Goal: Task Accomplishment & Management: Complete application form

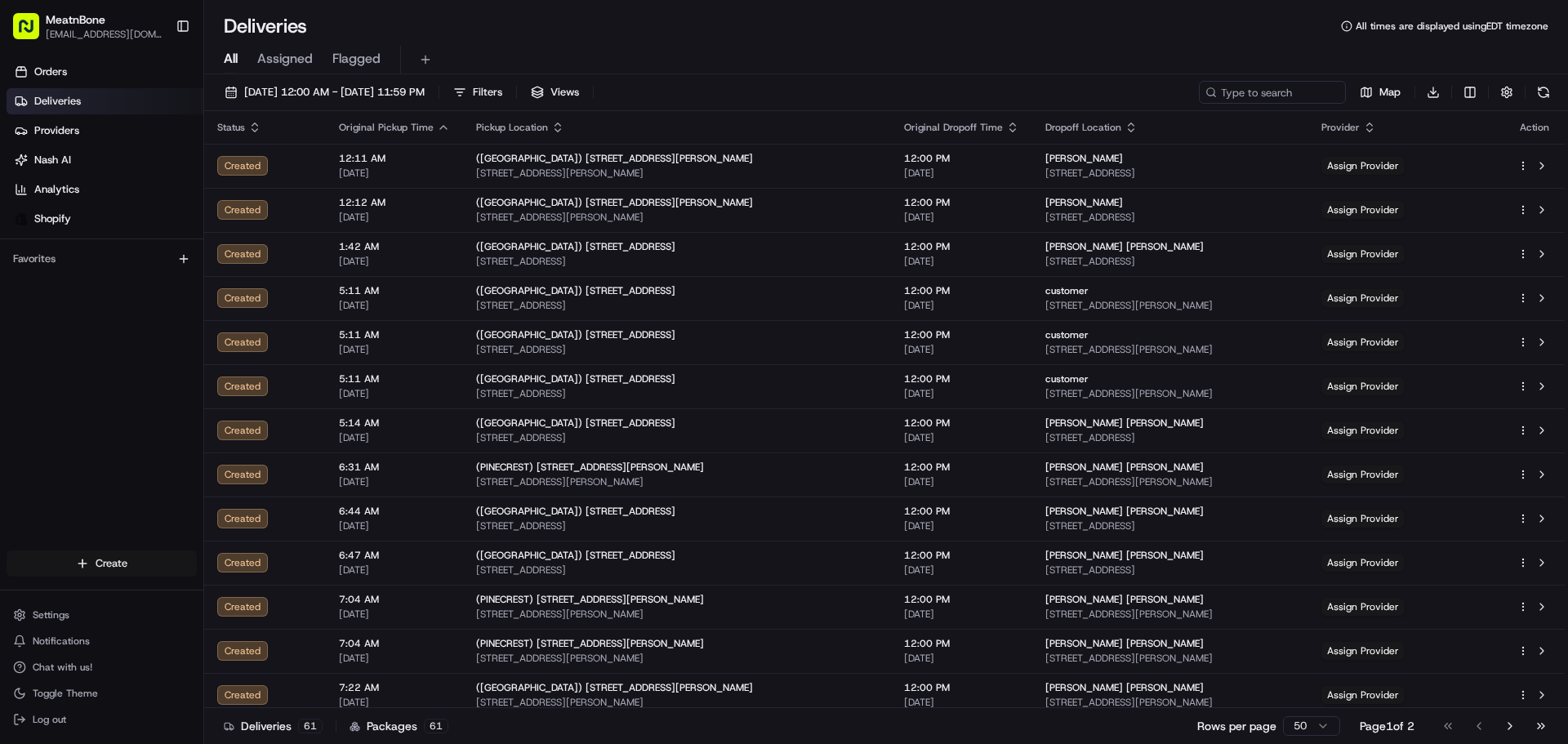
click at [103, 567] on html "MeatnBone [EMAIL_ADDRESS][DOMAIN_NAME] Toggle Sidebar Orders Deliveries Provide…" at bounding box center [784, 372] width 1568 height 744
click at [245, 591] on link "Delivery" at bounding box center [295, 593] width 183 height 29
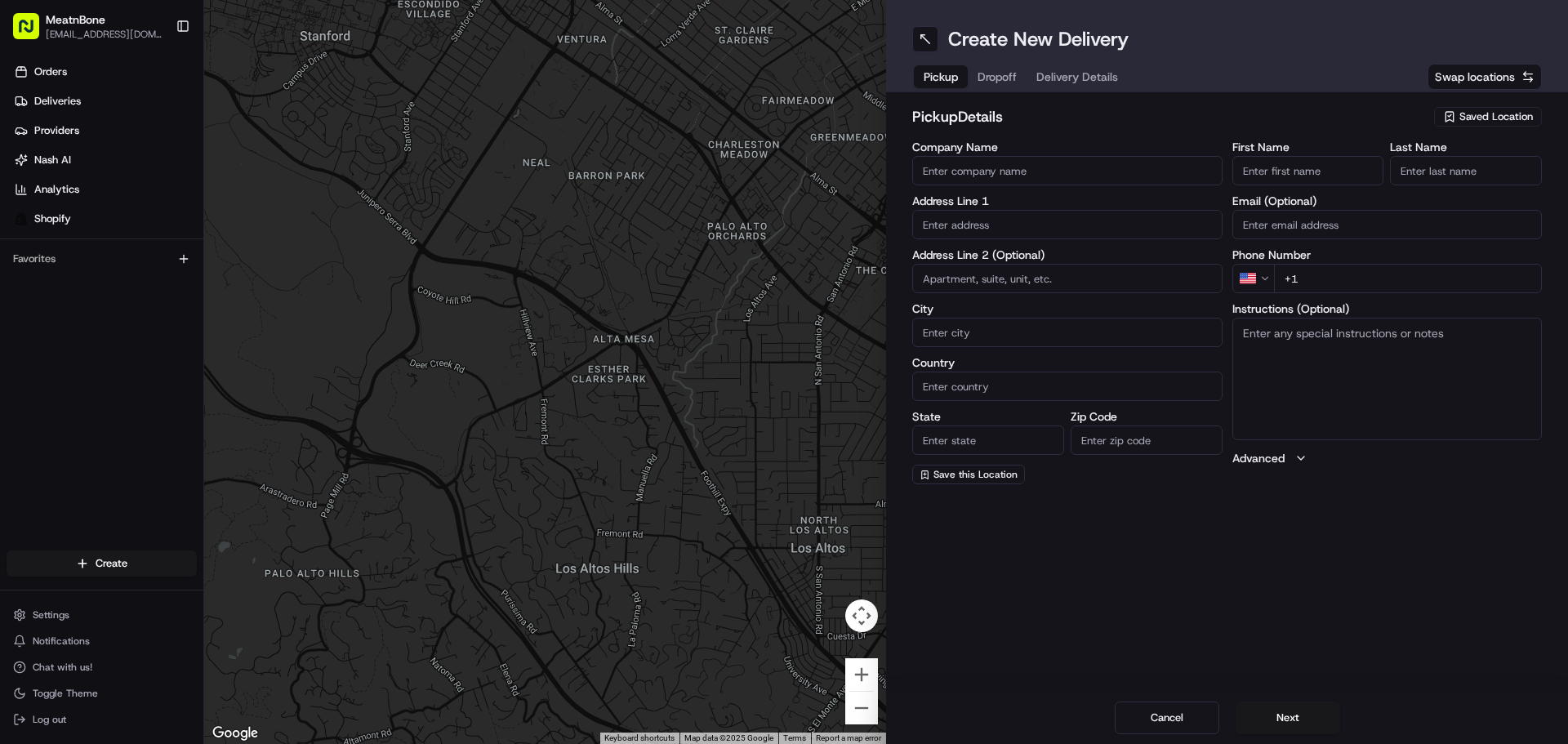
click at [1030, 177] on input "Company Name" at bounding box center [1067, 170] width 310 height 29
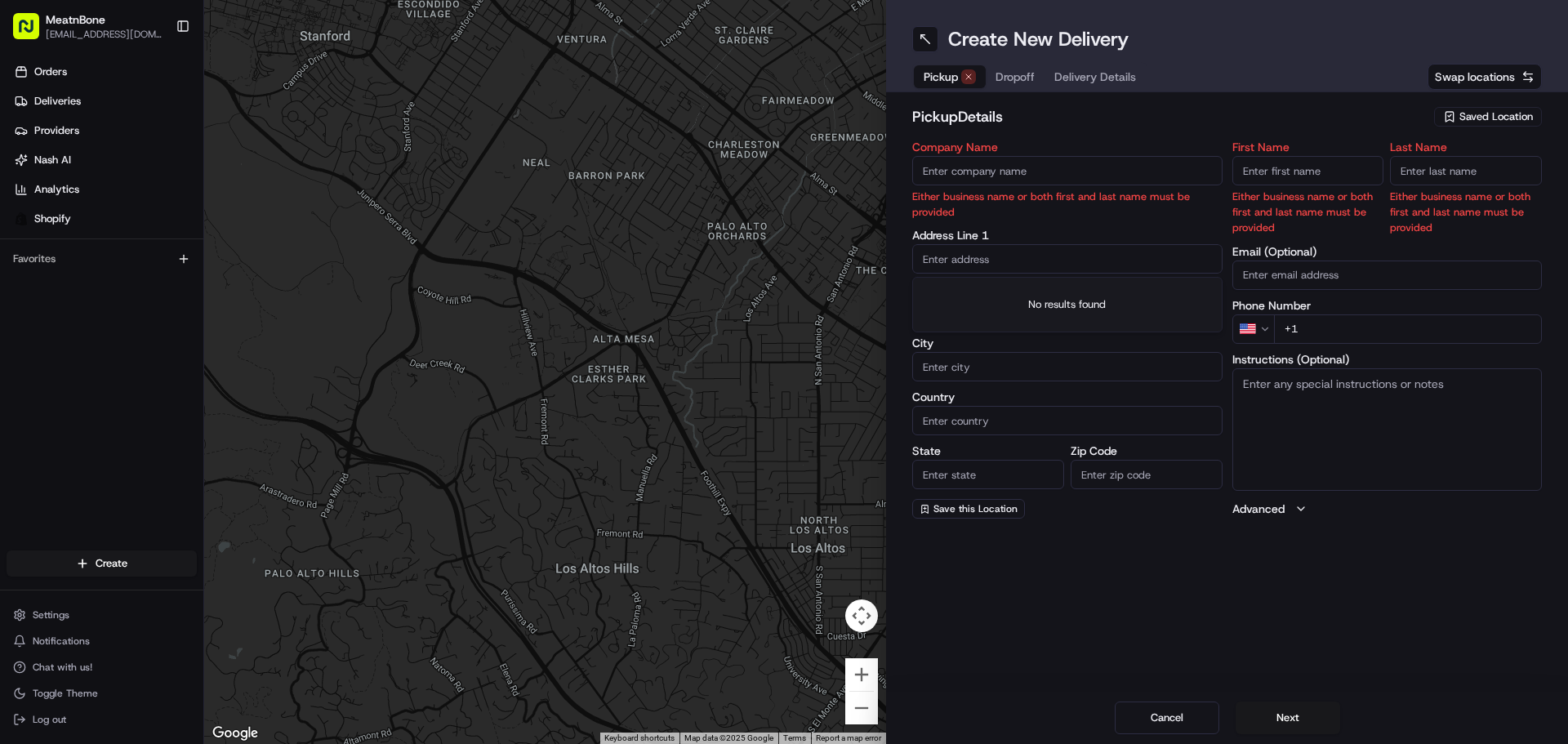
click at [951, 224] on div "Company Name Either business name or both first and last name must be provided …" at bounding box center [1067, 329] width 310 height 377
type input "[STREET_ADDRESS]"
type input "[GEOGRAPHIC_DATA]"
type input "[US_STATE]"
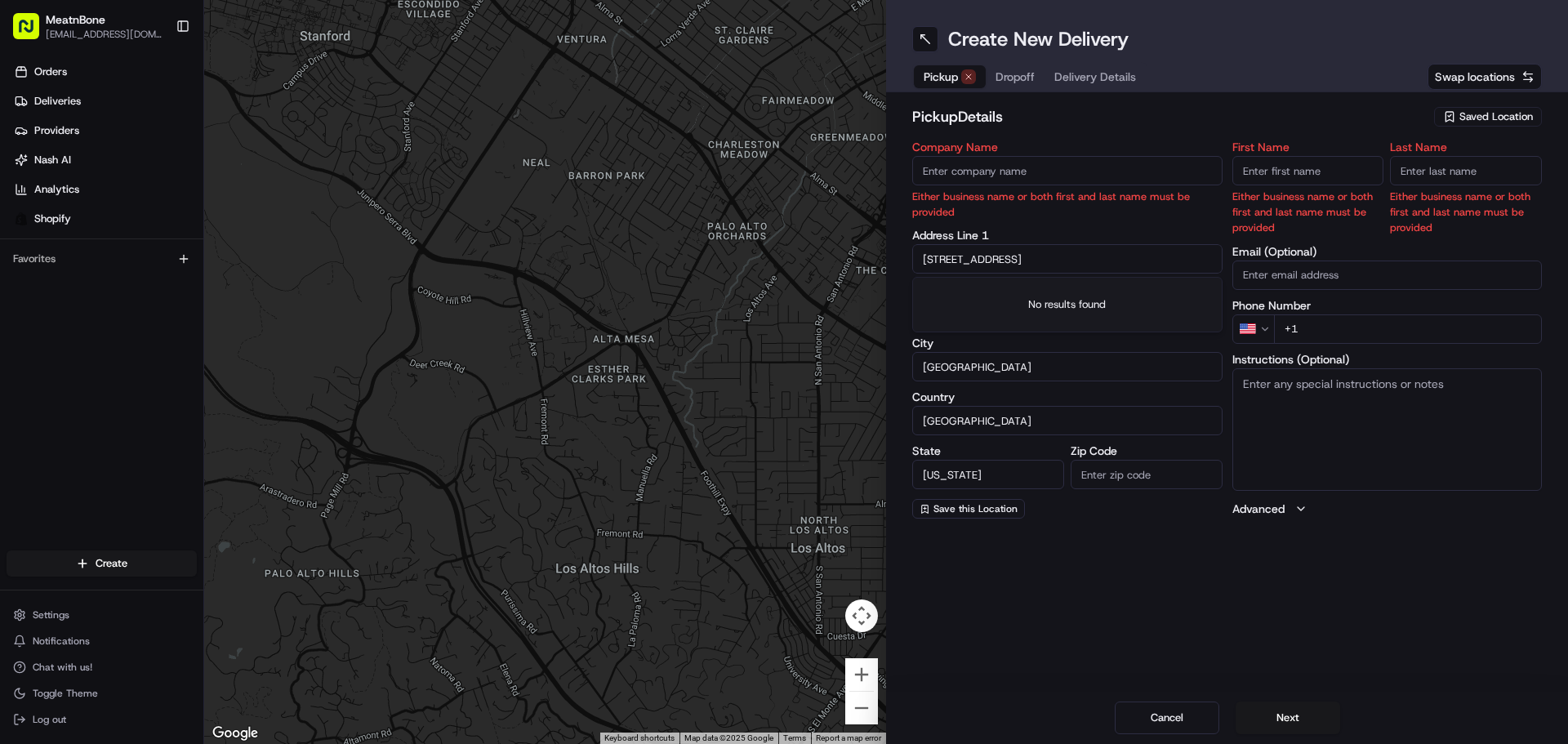
type input "33142"
type input "meat"
type input "bone"
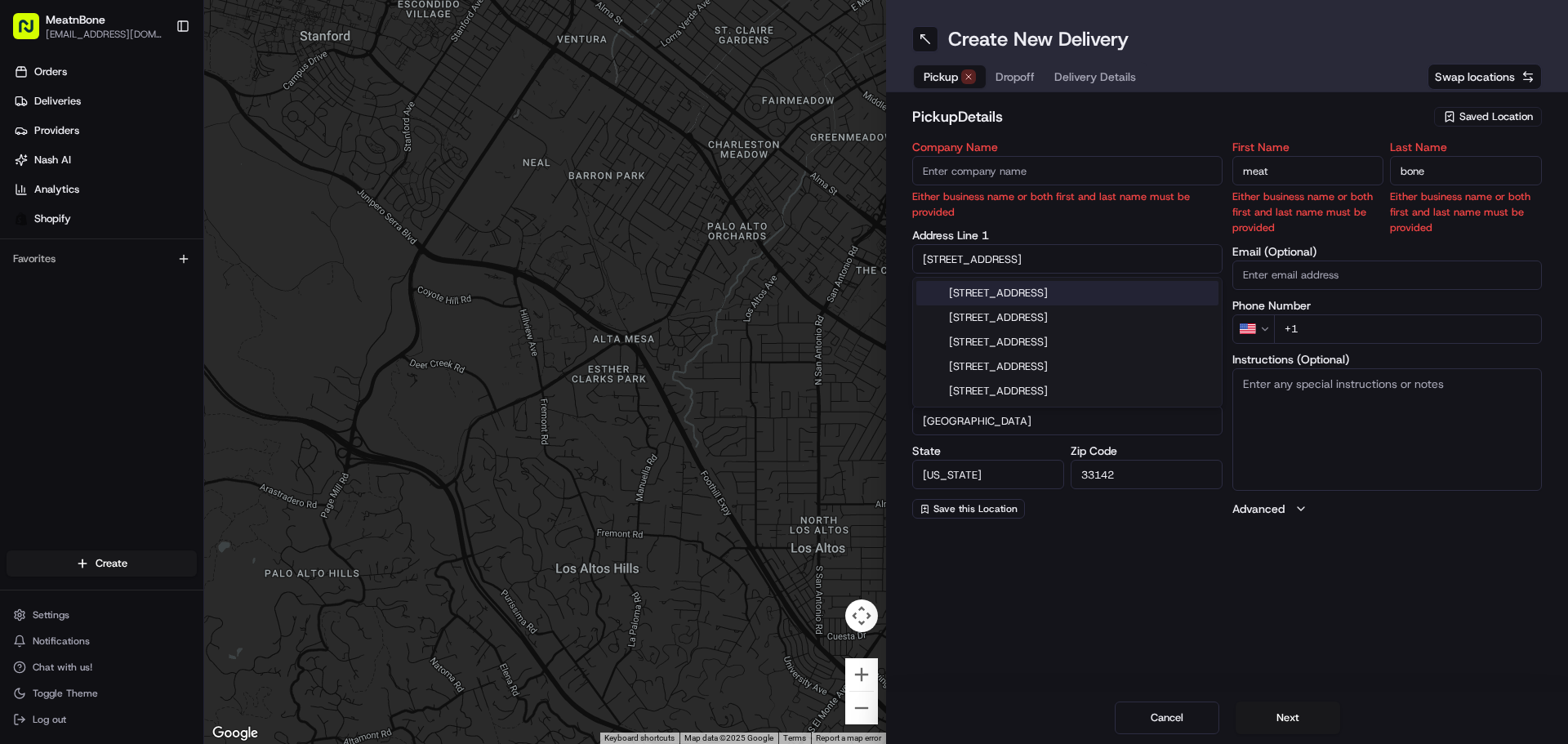
click at [1055, 168] on input "Company Name" at bounding box center [1067, 170] width 310 height 29
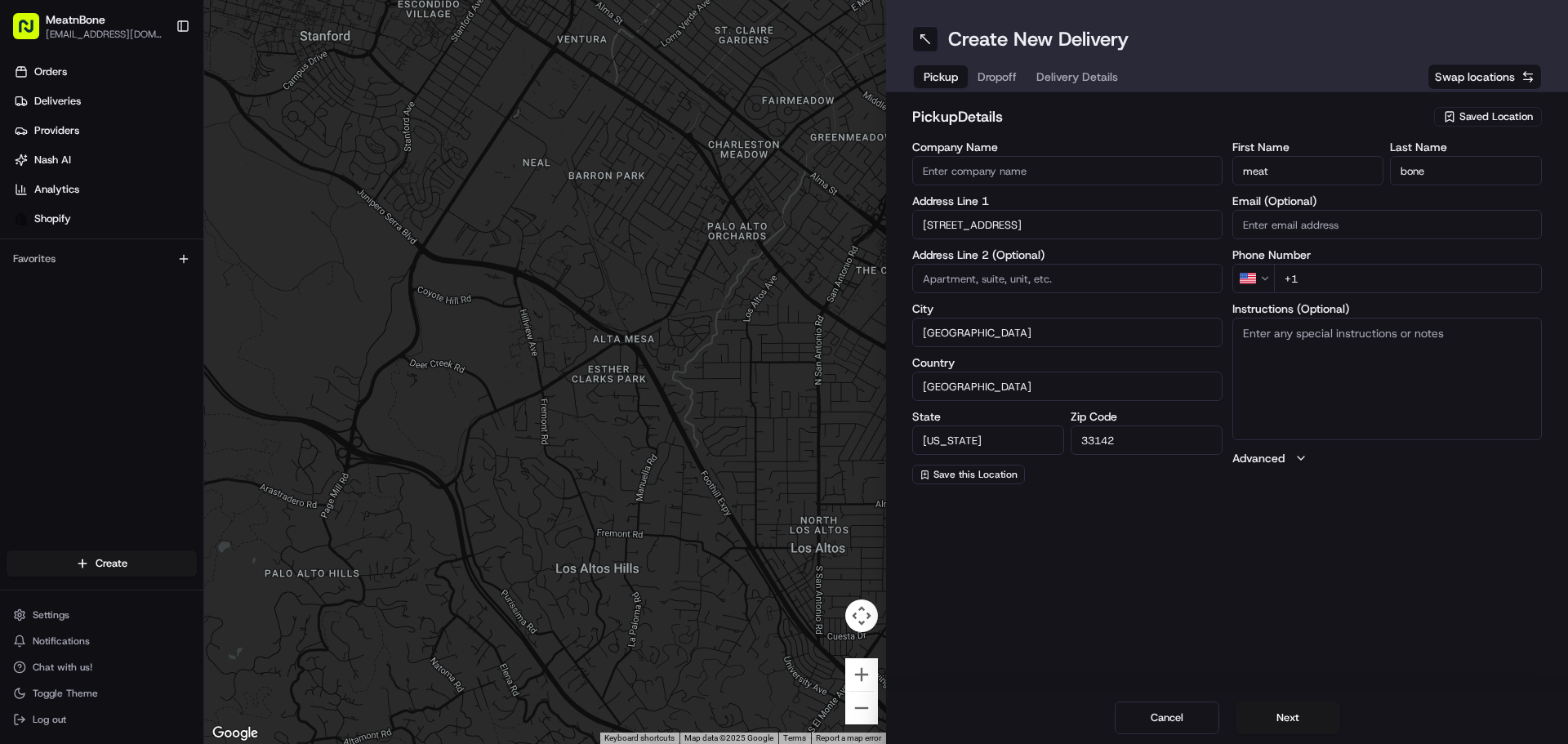
click at [1098, 169] on input "Company Name" at bounding box center [1067, 170] width 310 height 29
click at [1415, 508] on div "Create New Delivery Pickup Dropoff Delivery Details Swap locations pickup Detai…" at bounding box center [1227, 372] width 682 height 744
drag, startPoint x: 1322, startPoint y: 269, endPoint x: 1322, endPoint y: 277, distance: 8.0
click at [1322, 277] on input "+1" at bounding box center [1409, 278] width 269 height 29
type input "[PHONE_NUMBER]"
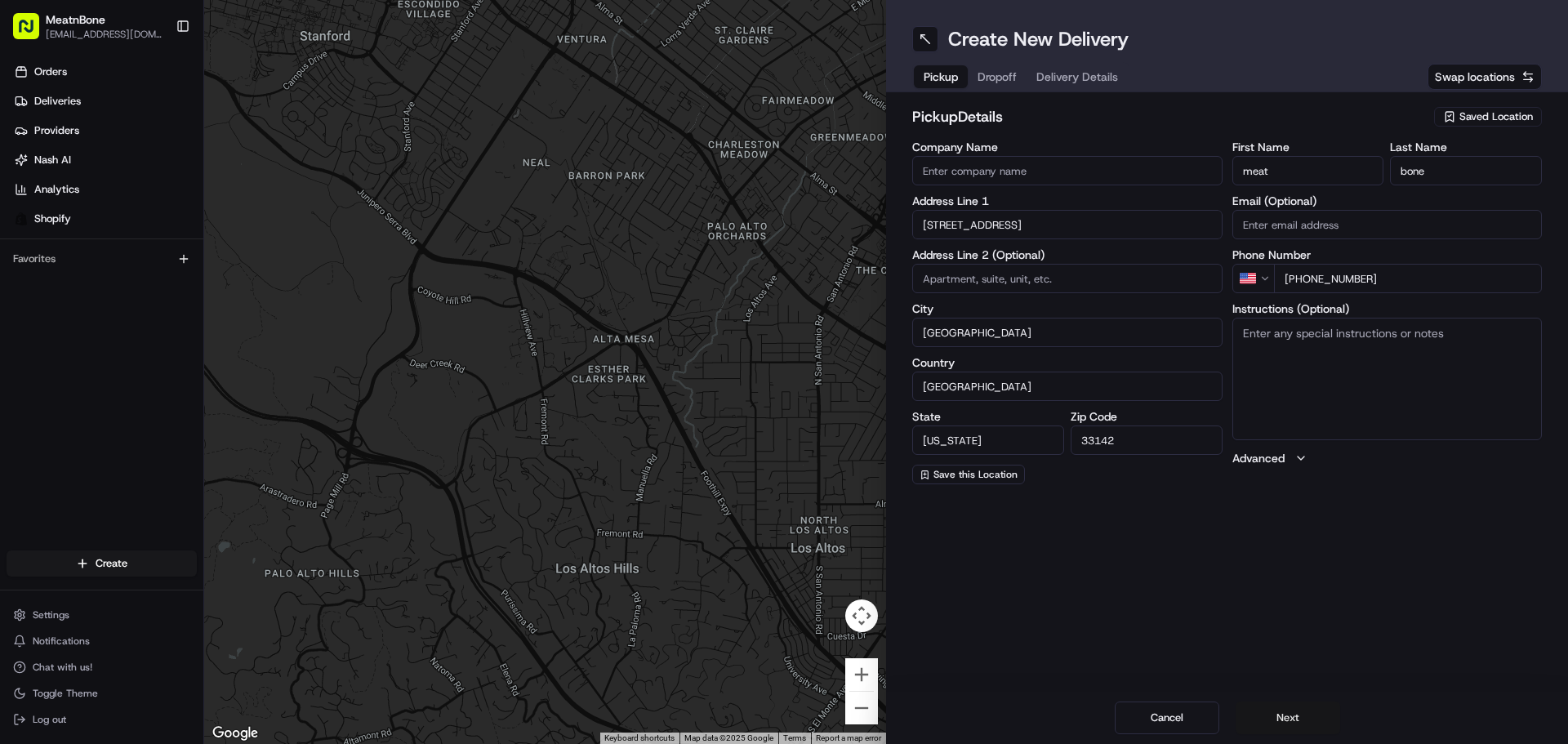
click at [1293, 722] on button "Next" at bounding box center [1288, 717] width 105 height 32
click at [1327, 390] on textarea "Instructions (Optional)" at bounding box center [1387, 379] width 310 height 123
paste textarea "[PERSON_NAME] [STREET_ADDRESS] [PHONE_NUMBER]"
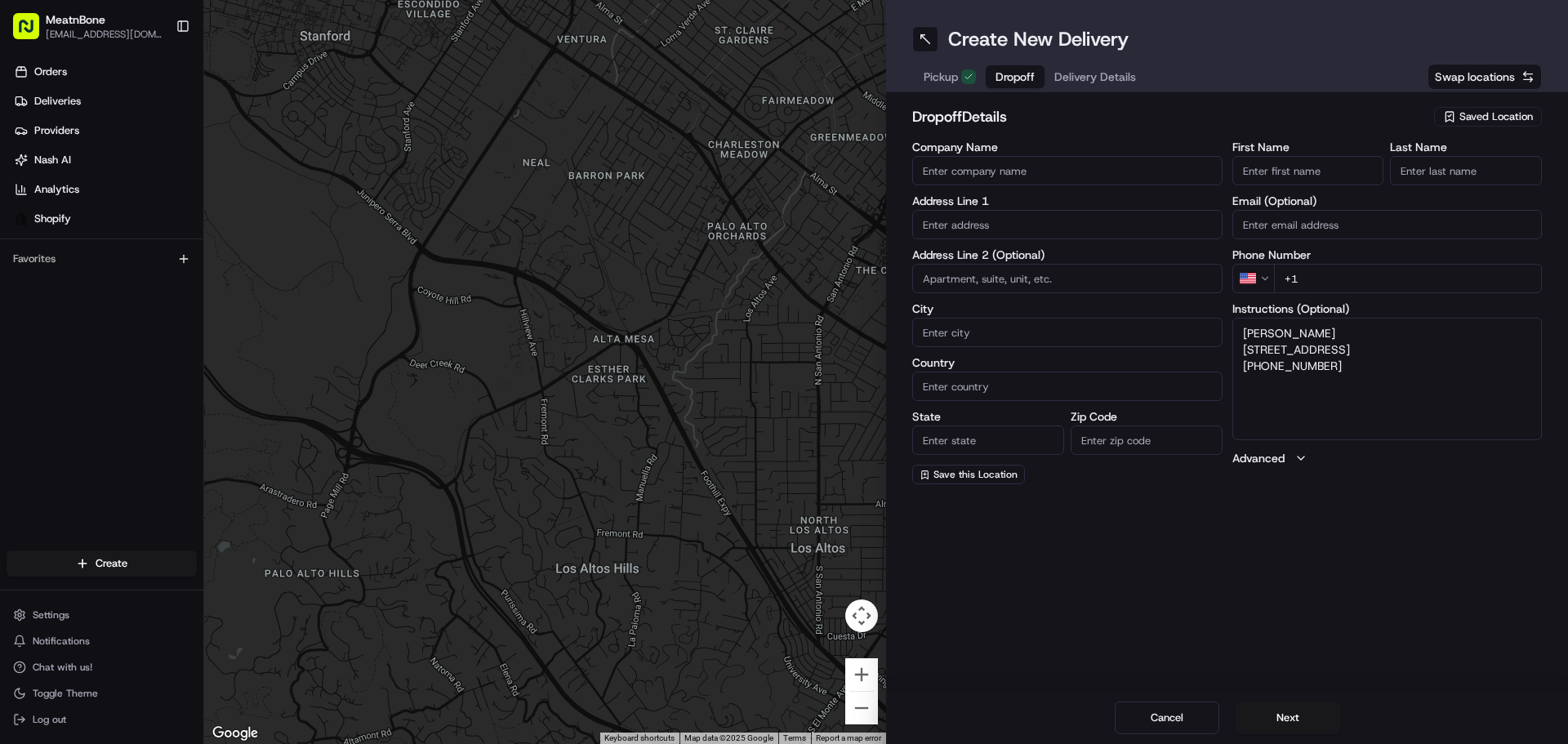
click at [1251, 336] on textarea "[PERSON_NAME] [STREET_ADDRESS] [PHONE_NUMBER]" at bounding box center [1387, 379] width 310 height 123
type textarea "Barrington [STREET_ADDRESS] [PHONE_NUMBER]"
type input "[PERSON_NAME]"
click at [1272, 330] on div "Instructions (Optional) Barrington [STREET_ADDRESS] [PHONE_NUMBER]" at bounding box center [1387, 371] width 310 height 137
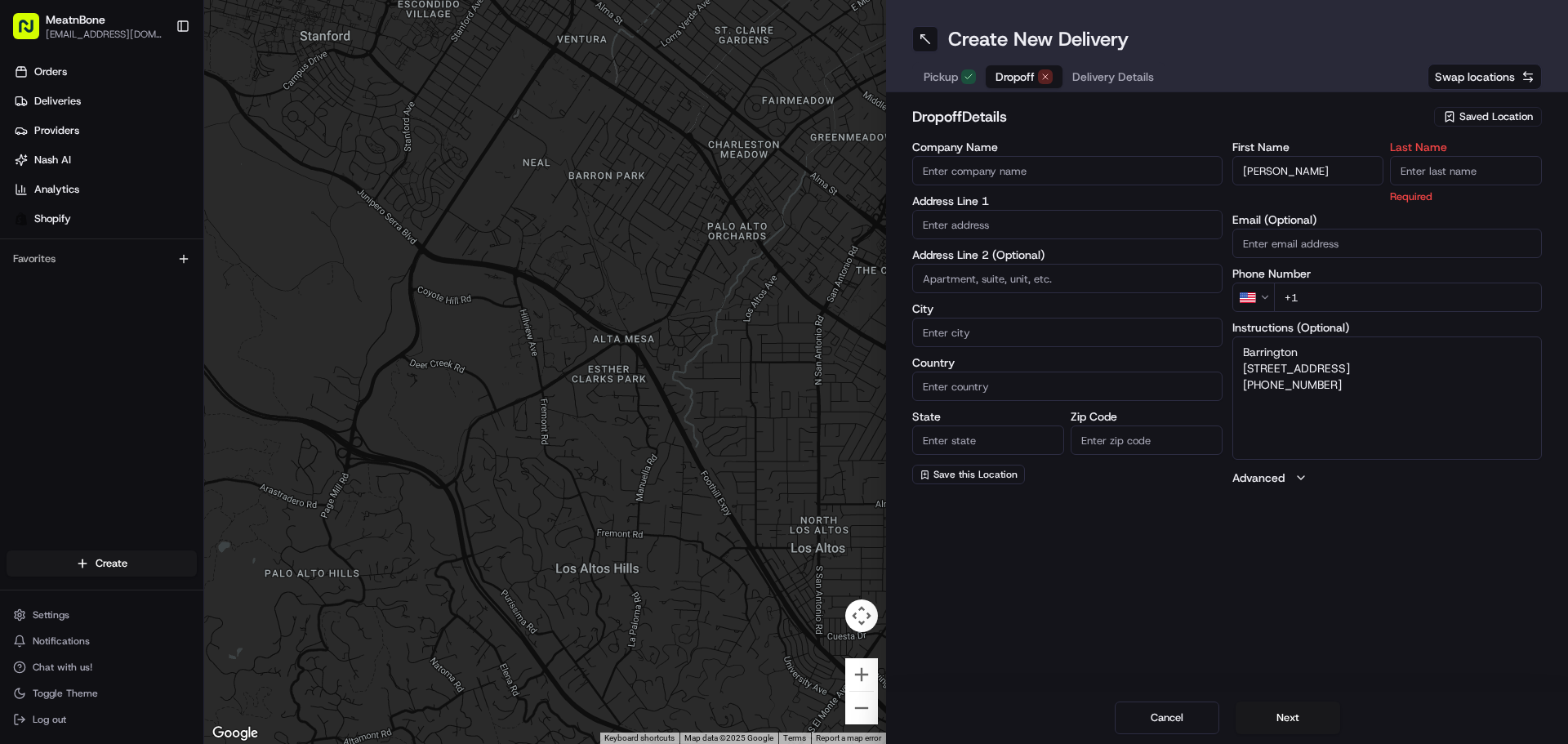
click at [1272, 330] on label "Instructions (Optional)" at bounding box center [1387, 328] width 310 height 12
click at [1272, 337] on textarea "Barrington [STREET_ADDRESS] [PHONE_NUMBER]" at bounding box center [1387, 398] width 310 height 123
click at [1272, 343] on textarea "Barrington [STREET_ADDRESS] [PHONE_NUMBER]" at bounding box center [1387, 398] width 310 height 123
type textarea "[STREET_ADDRESS] [PHONE_NUMBER]"
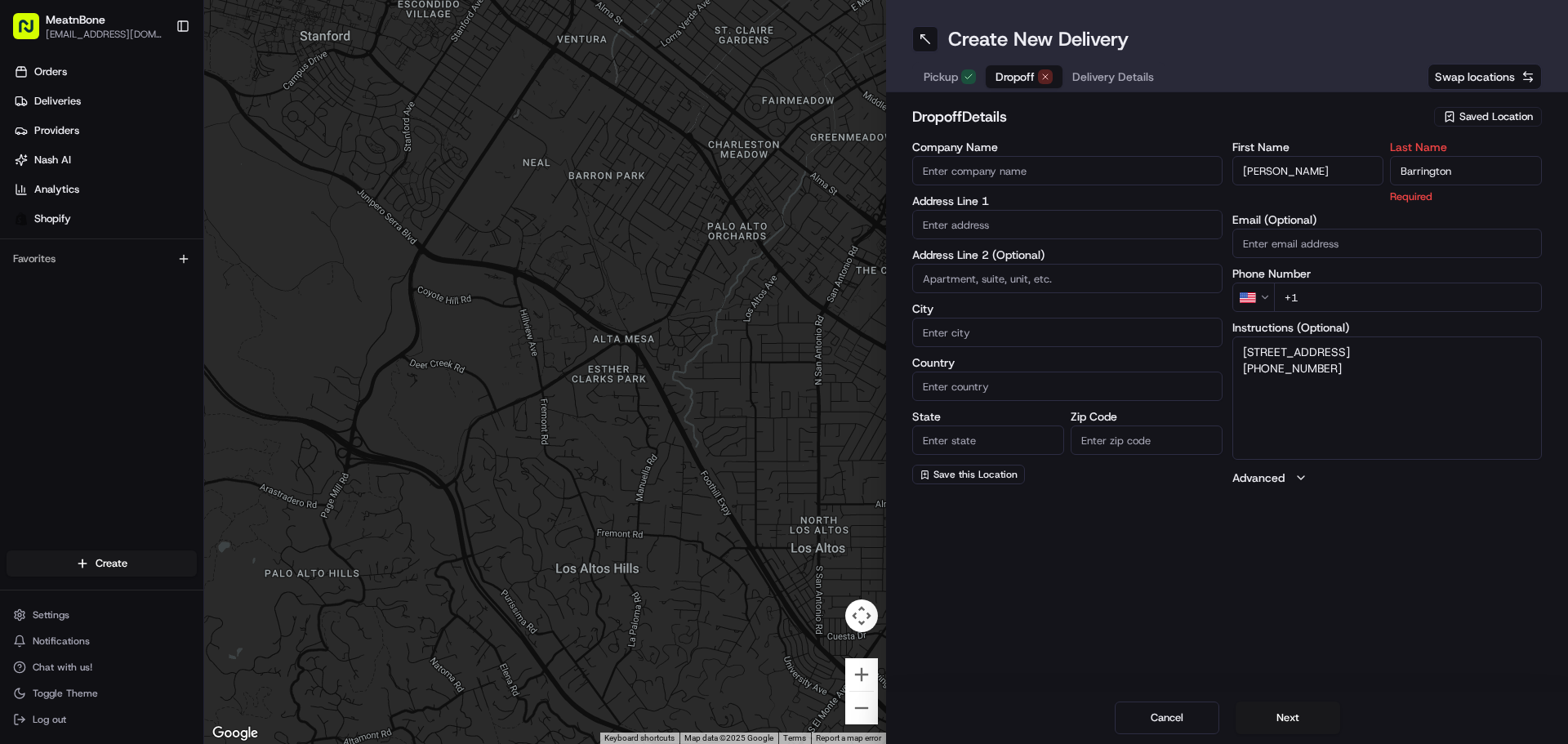
type input "Barrington"
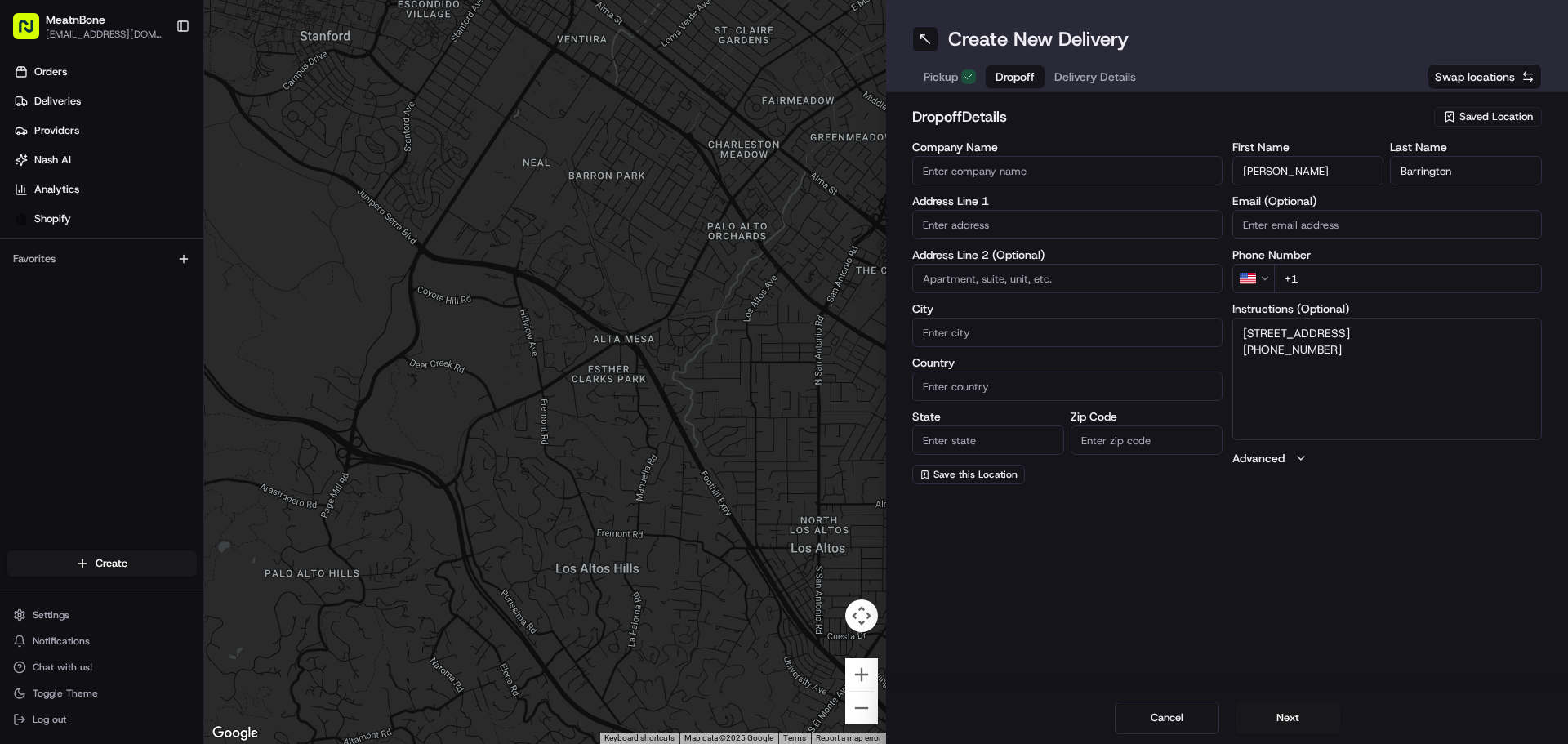
drag, startPoint x: 1240, startPoint y: 346, endPoint x: 1333, endPoint y: 389, distance: 102.5
click at [1333, 389] on textarea "[STREET_ADDRESS] [PHONE_NUMBER]" at bounding box center [1387, 379] width 310 height 123
drag, startPoint x: 1243, startPoint y: 331, endPoint x: 1314, endPoint y: 358, distance: 76.0
click at [1320, 359] on textarea "[STREET_ADDRESS] [PHONE_NUMBER]" at bounding box center [1387, 379] width 310 height 123
type textarea "[PHONE_NUMBER]"
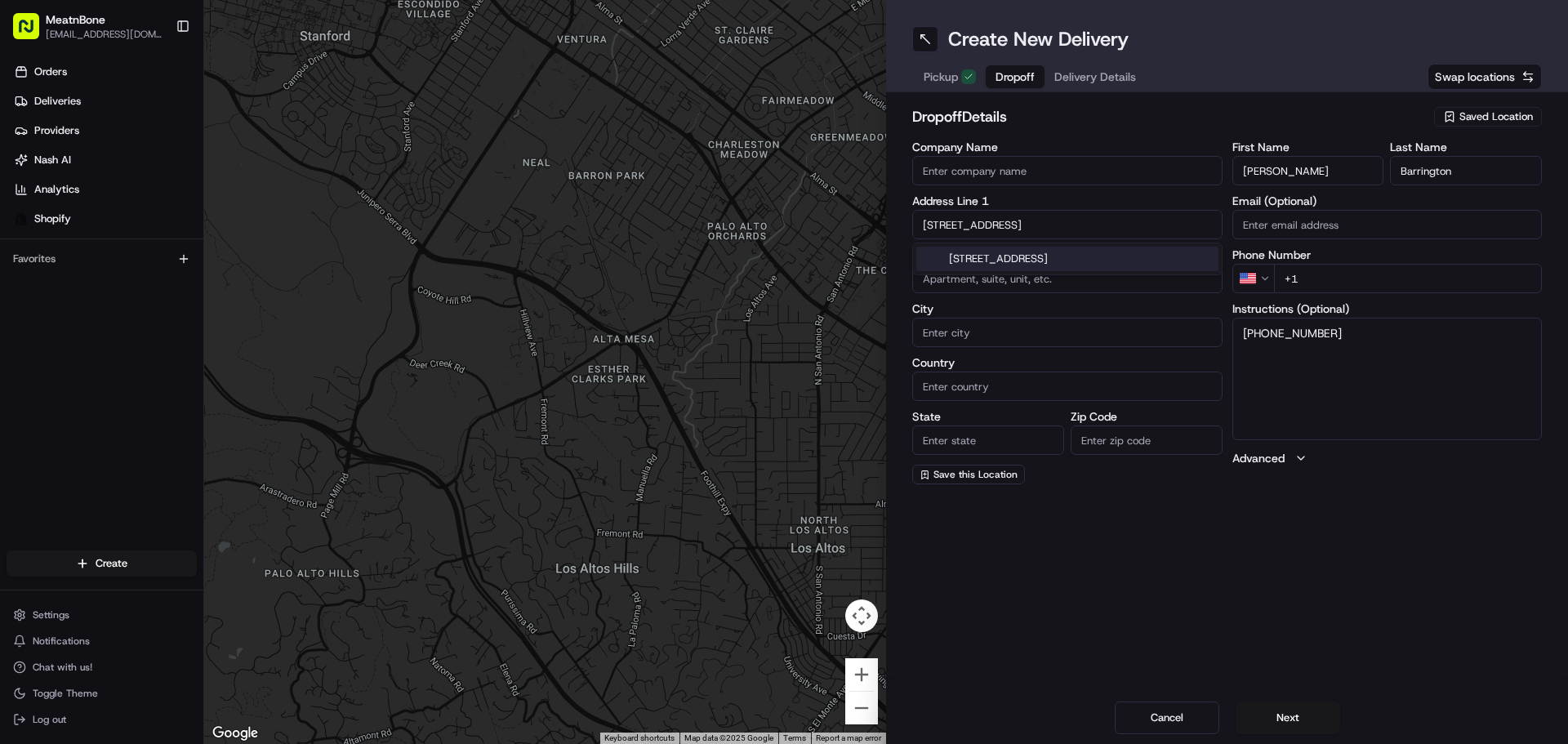
click at [1138, 250] on div "[STREET_ADDRESS]" at bounding box center [1067, 259] width 302 height 25
type input "[STREET_ADDRESS]"
type input "[GEOGRAPHIC_DATA]"
type input "FL"
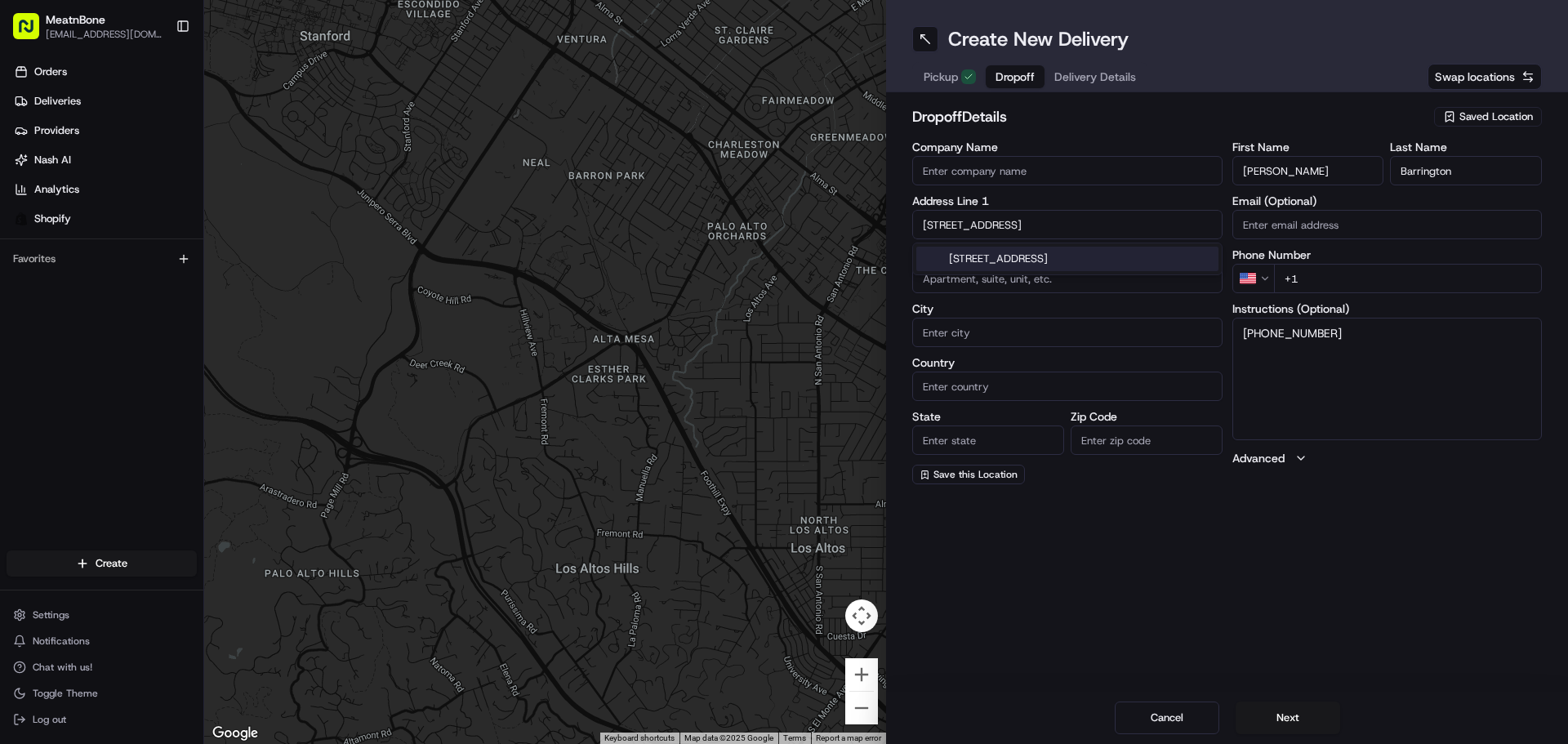
type input "33133"
type input "[STREET_ADDRESS]"
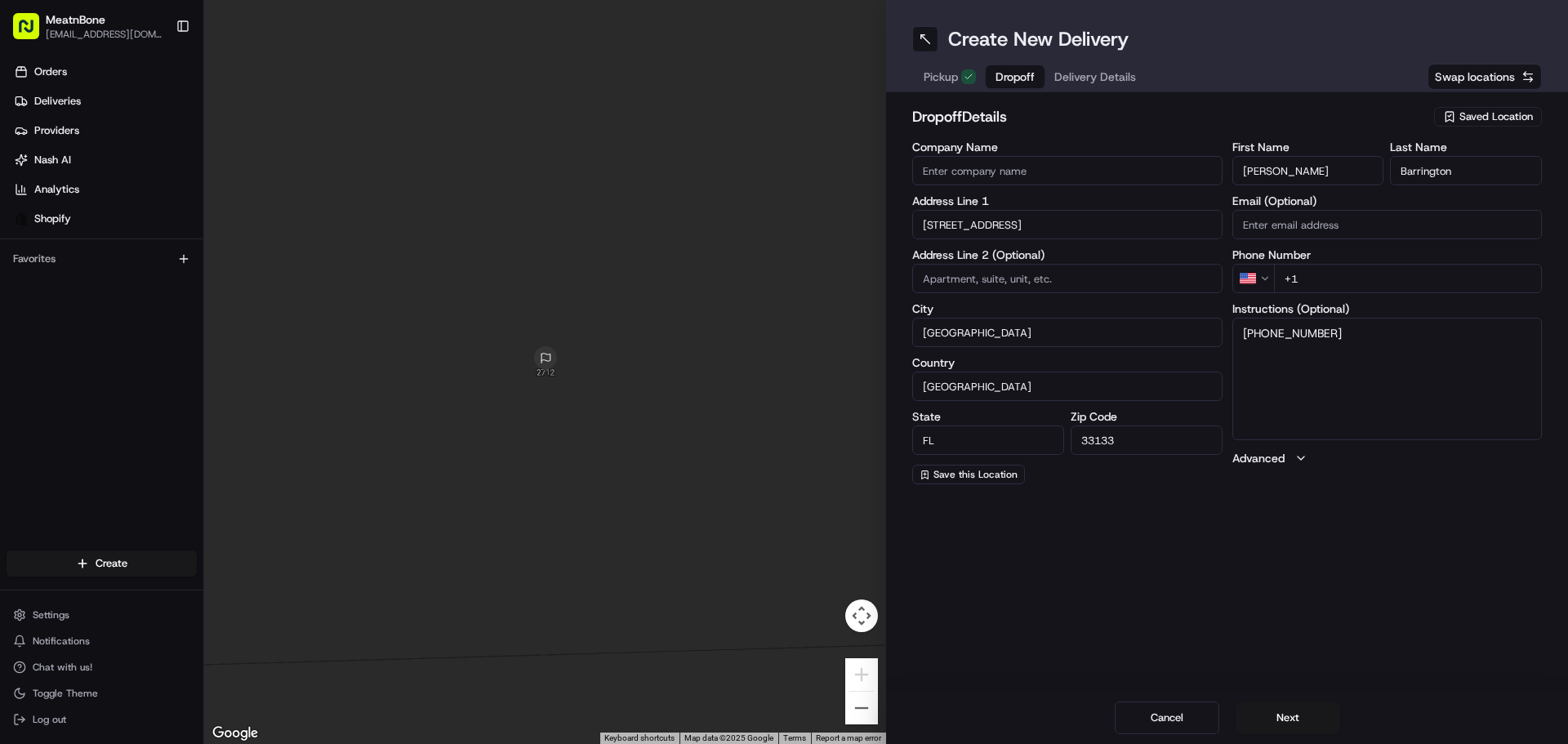
click at [1260, 334] on textarea "[PHONE_NUMBER]" at bounding box center [1387, 379] width 310 height 123
drag, startPoint x: 1261, startPoint y: 336, endPoint x: 1468, endPoint y: 357, distance: 208.1
click at [1468, 357] on textarea "[PHONE_NUMBER]" at bounding box center [1387, 379] width 310 height 123
type textarea "+1"
type input "[PHONE_NUMBER]"
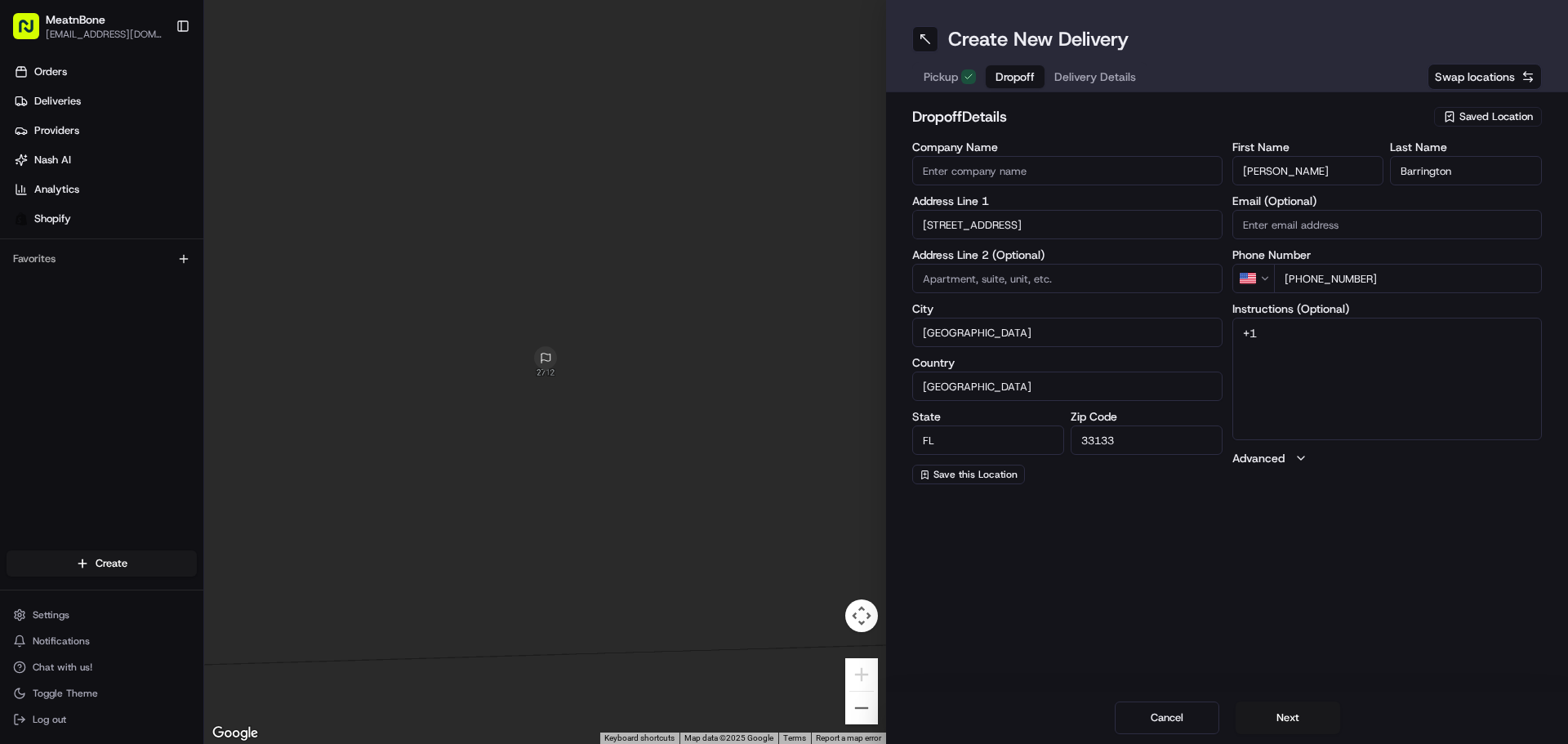
drag, startPoint x: 1281, startPoint y: 324, endPoint x: 1208, endPoint y: 316, distance: 73.4
click at [1195, 329] on div "Company Name Address Line 1 [STREET_ADDRESS] Address Line 2 (Optional) City [GE…" at bounding box center [1226, 312] width 630 height 343
click at [1294, 726] on button "Next" at bounding box center [1288, 717] width 105 height 32
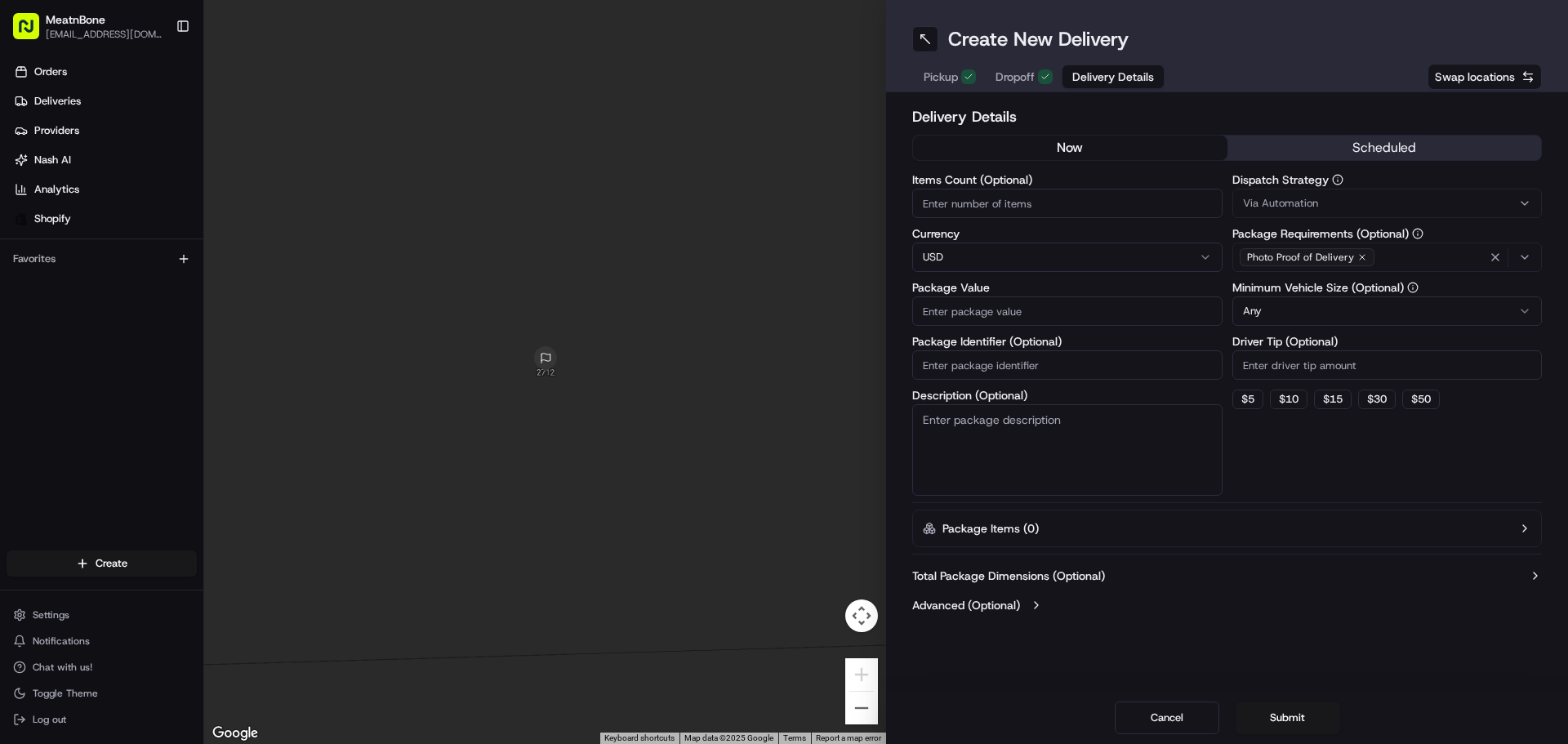
click at [962, 200] on input "Items Count (Optional)" at bounding box center [1067, 202] width 310 height 29
type input "1"
click at [967, 314] on input "Package Value" at bounding box center [1067, 310] width 310 height 29
type input "5"
type input "400"
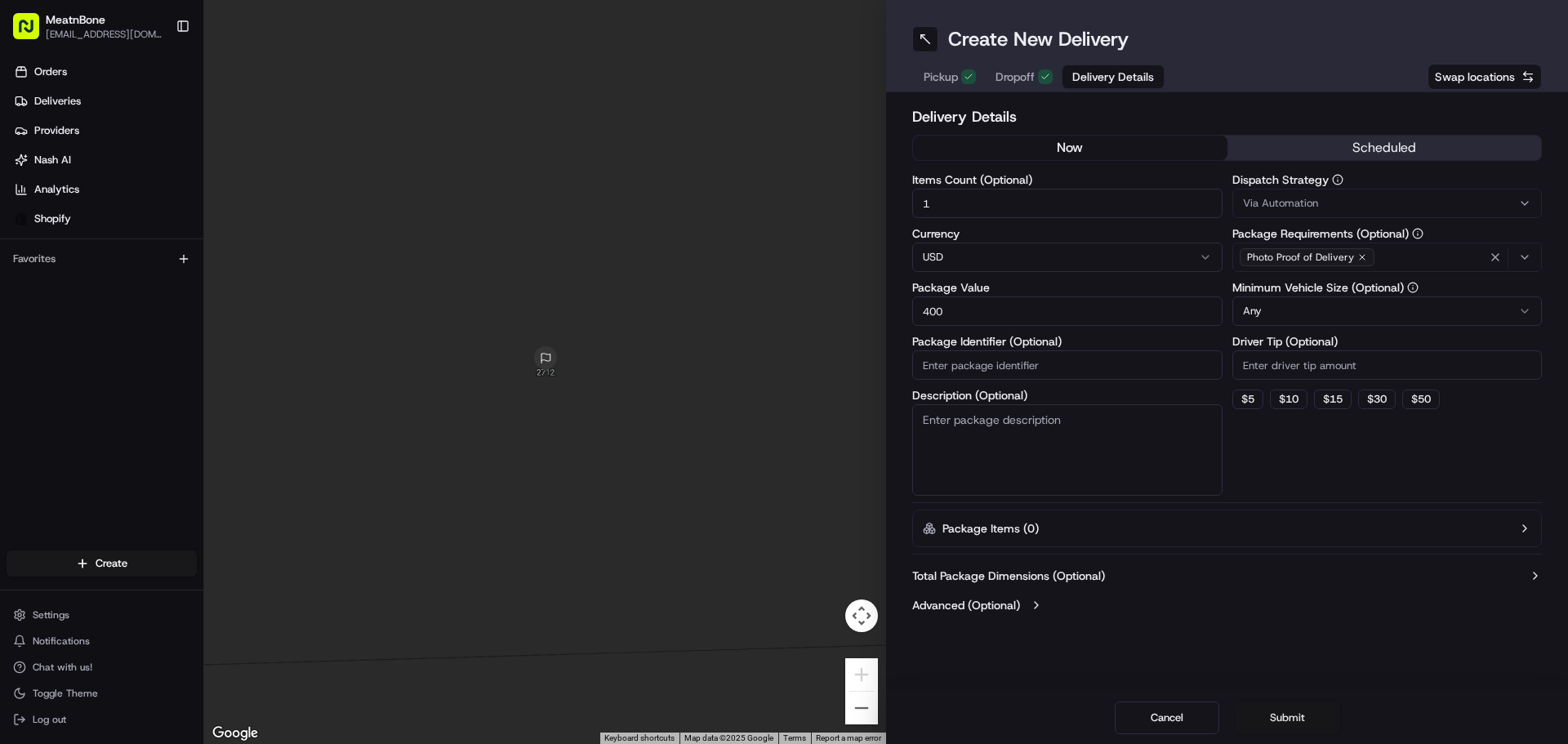
click at [1312, 703] on button "Submit" at bounding box center [1288, 717] width 105 height 32
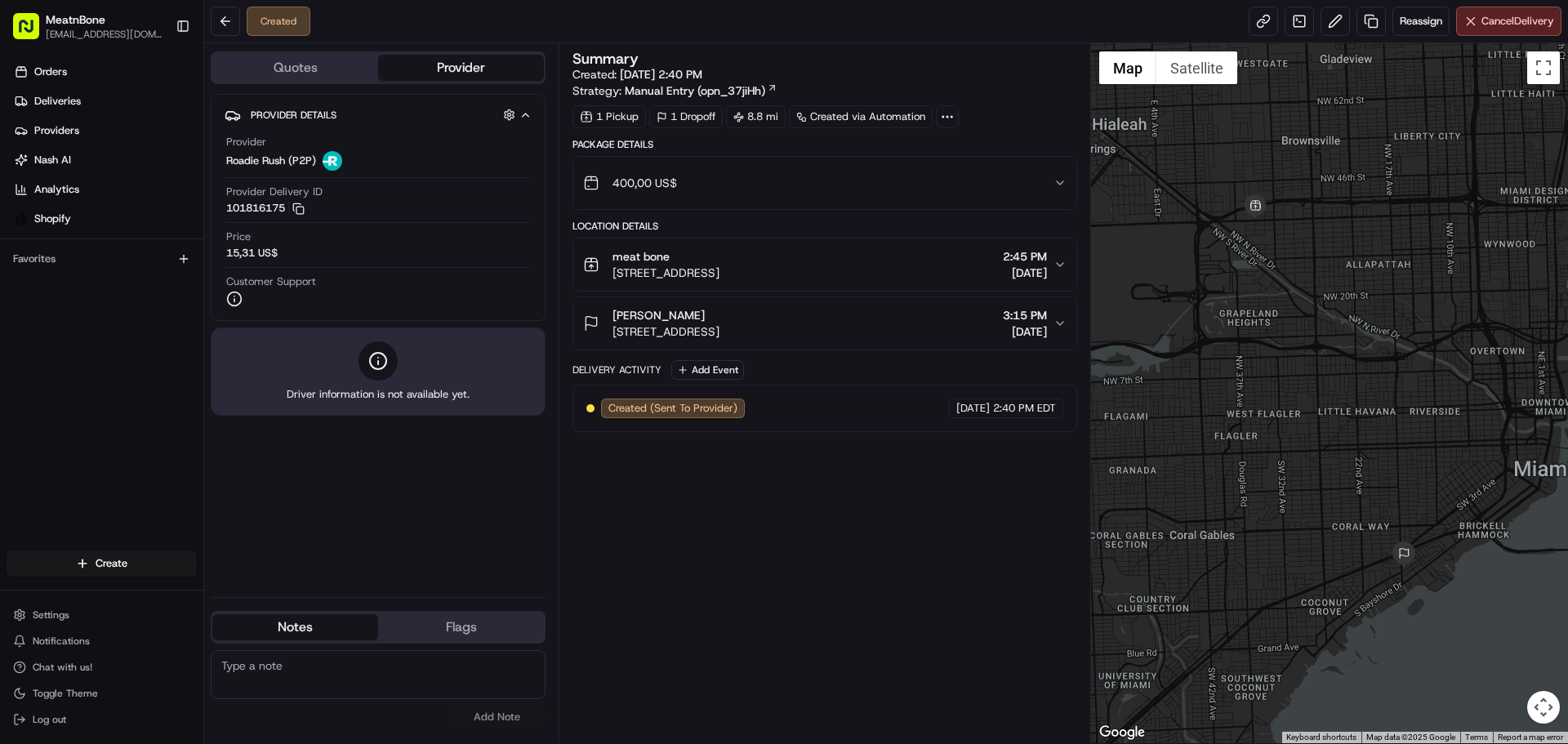
click at [952, 115] on icon at bounding box center [947, 117] width 15 height 15
click at [1002, 119] on div "1 Pickup 1 Dropoff 8.8 mi Created via Automation" at bounding box center [824, 117] width 504 height 23
click at [890, 121] on div "Created via Automation" at bounding box center [860, 117] width 144 height 23
click at [1263, 20] on link at bounding box center [1263, 21] width 29 height 29
click at [877, 544] on div "Summary Created: [DATE] 2:40 PM Strategy: Manual Entry (opn_37jiHh) 1 Pickup 1 …" at bounding box center [824, 393] width 504 height 683
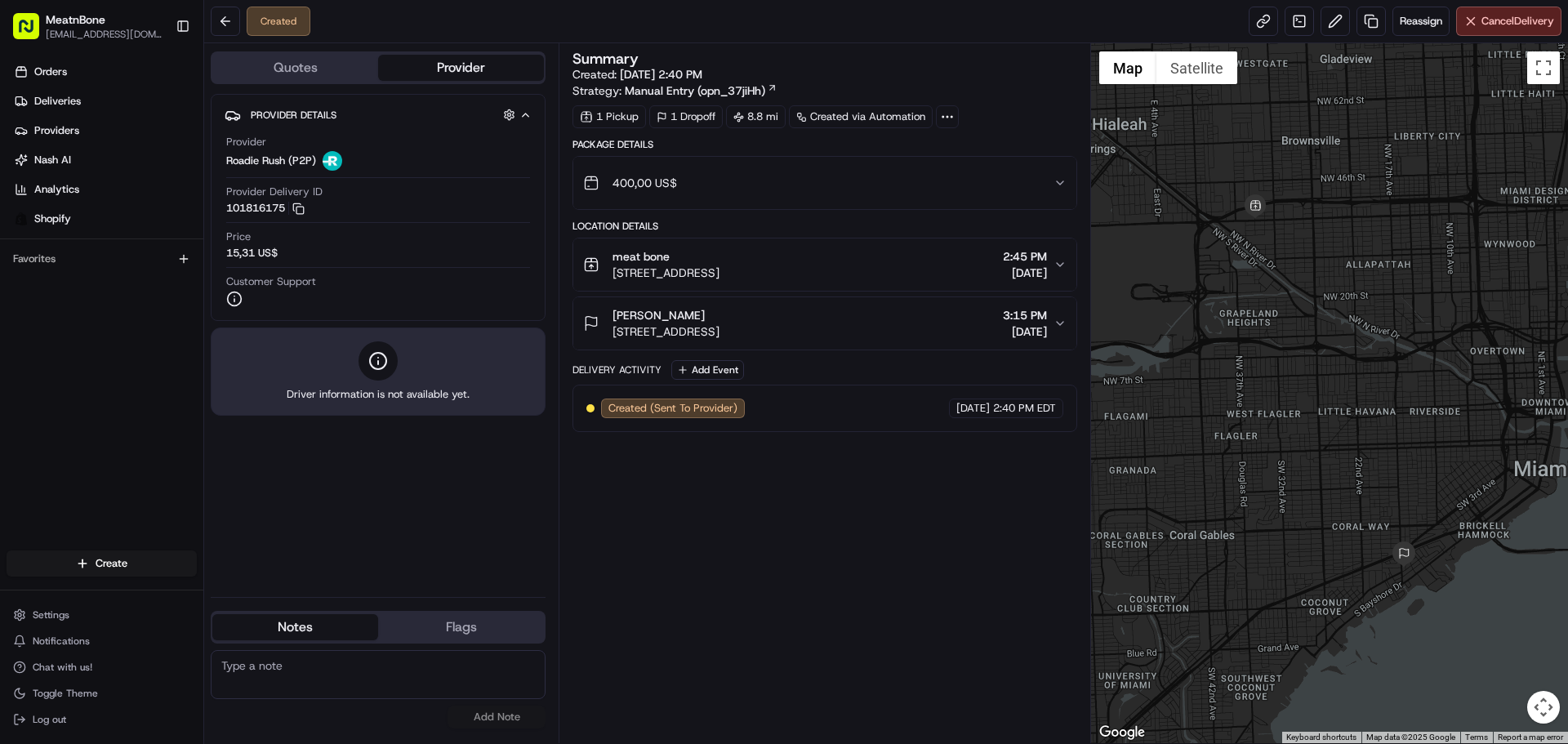
click at [842, 552] on div "Summary Created: [DATE] 2:40 PM Strategy: Manual Entry (opn_37jiHh) 1 Pickup 1 …" at bounding box center [824, 393] width 504 height 683
click at [813, 573] on div "Summary Created: [DATE] 2:40 PM Strategy: Manual Entry (opn_37jiHh) 1 Pickup 1 …" at bounding box center [824, 393] width 504 height 683
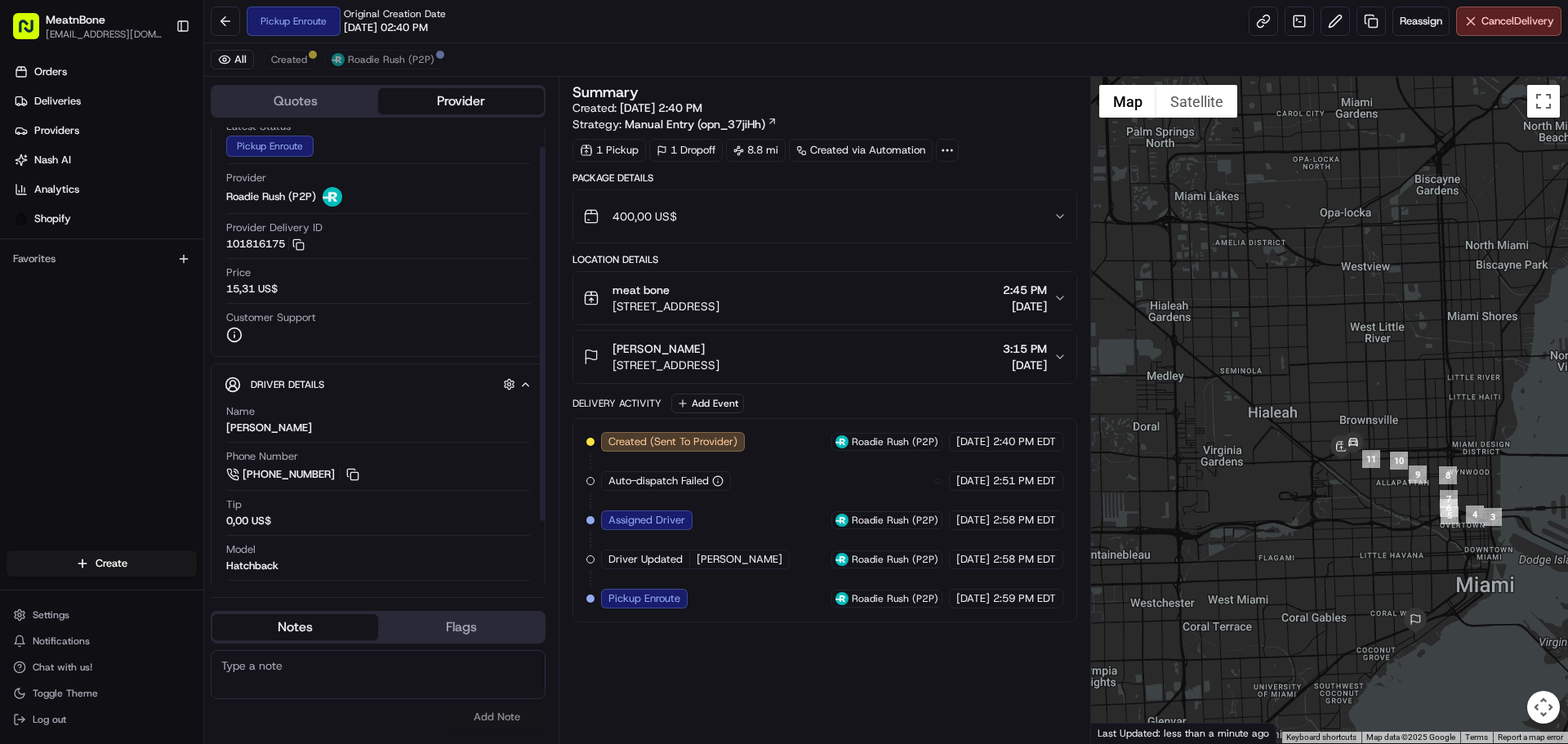
scroll to position [100, 0]
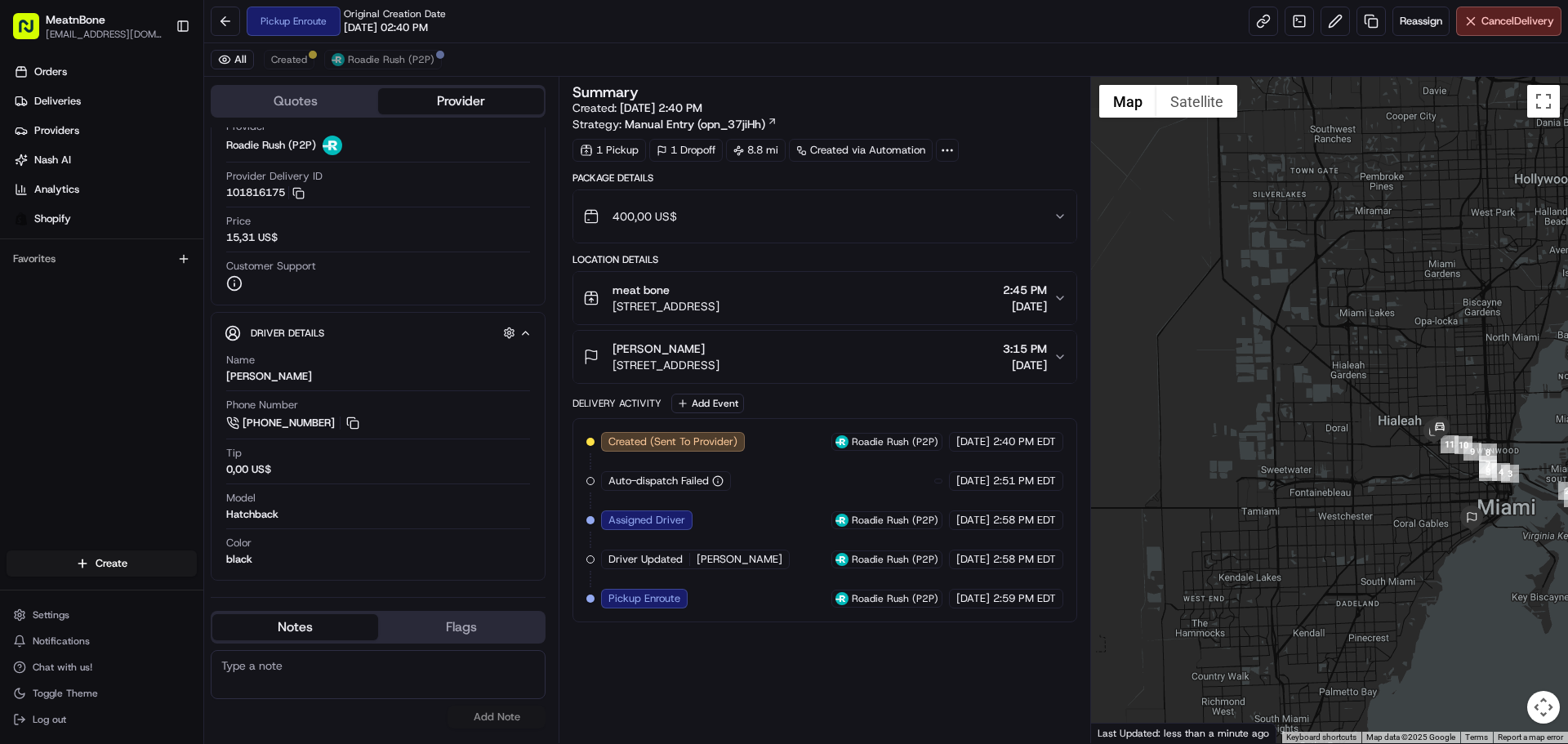
click at [876, 665] on div "Summary Created: [DATE] 2:40 PM Strategy: Manual Entry (opn_37jiHh) 1 Pickup 1 …" at bounding box center [824, 410] width 504 height 650
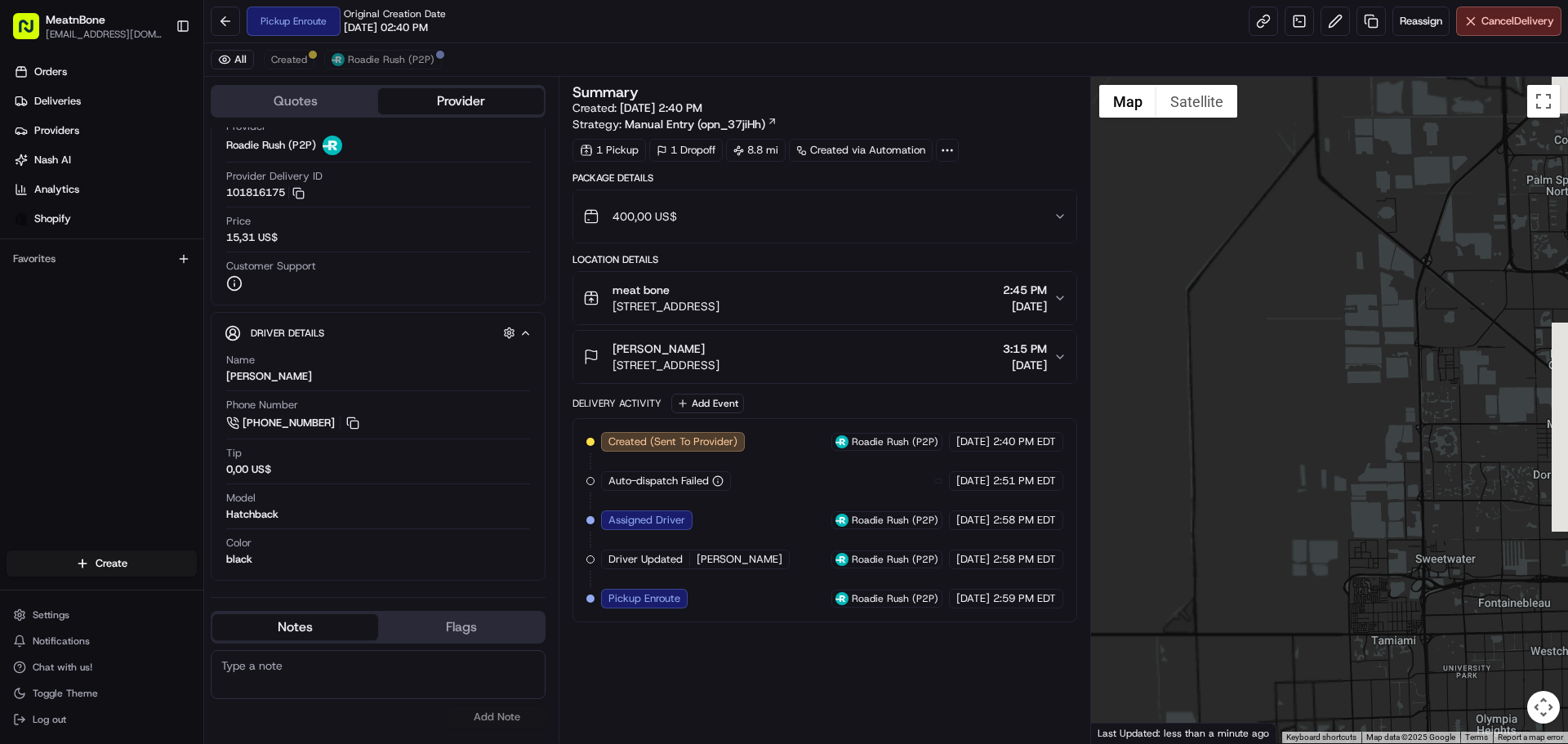
drag, startPoint x: 1296, startPoint y: 445, endPoint x: 1019, endPoint y: 436, distance: 277.1
click at [1020, 437] on div "Quotes Provider Provider Details Hidden ( 4 ) Latest Status Pickup Enroute Prov…" at bounding box center [886, 410] width 1364 height 666
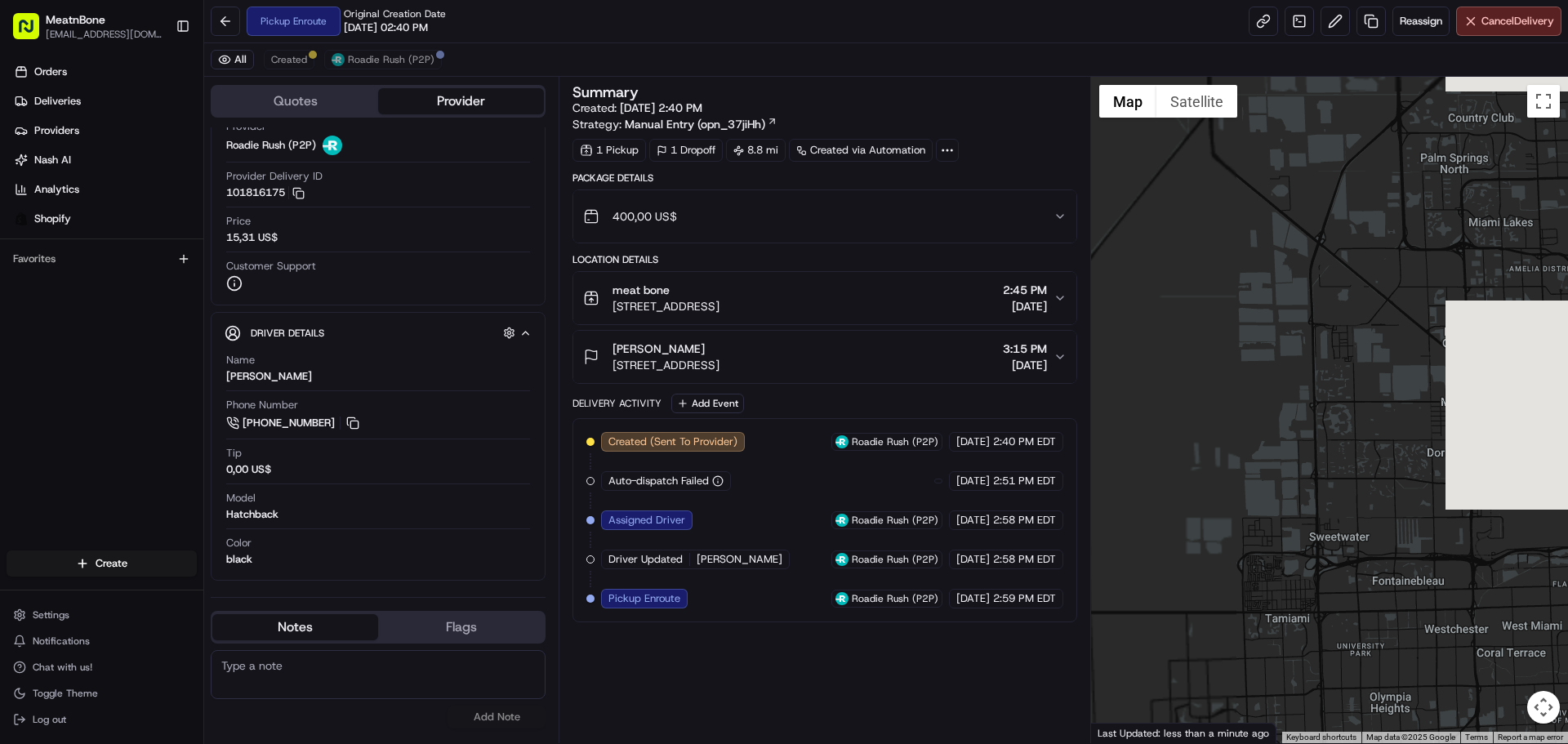
drag, startPoint x: 1284, startPoint y: 434, endPoint x: 1191, endPoint y: 429, distance: 93.1
click at [1191, 429] on div at bounding box center [1330, 410] width 478 height 666
